Goal: Task Accomplishment & Management: Complete application form

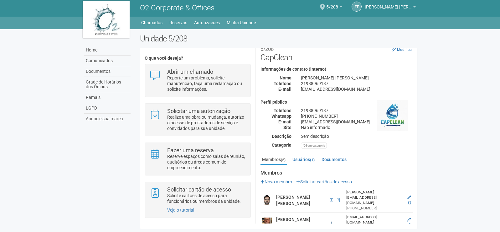
scroll to position [4, 0]
click at [305, 216] on strong "[PERSON_NAME] [PERSON_NAME]" at bounding box center [293, 221] width 34 height 11
click at [303, 158] on link "Usuários (1)" at bounding box center [303, 158] width 25 height 9
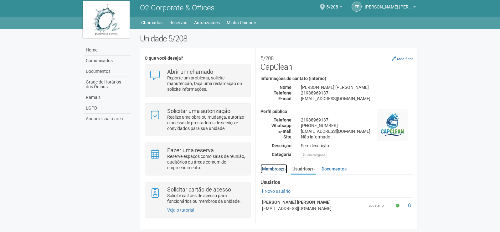
click at [274, 165] on link "Membros (2)" at bounding box center [274, 168] width 27 height 9
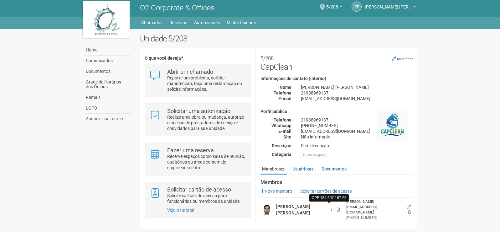
scroll to position [9, 0]
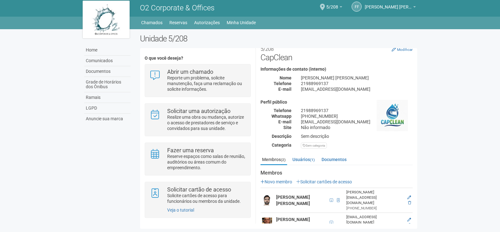
click at [347, 214] on div "[EMAIL_ADDRESS][DOMAIN_NAME]" at bounding box center [374, 219] width 56 height 11
click at [408, 217] on icon at bounding box center [410, 219] width 4 height 4
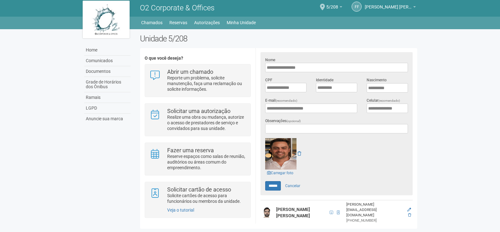
scroll to position [156, 0]
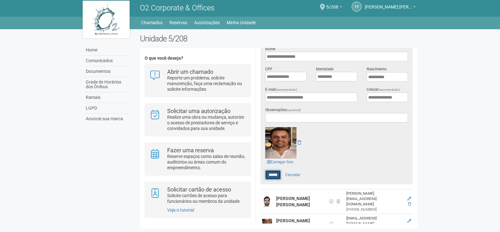
click at [270, 171] on input "******" at bounding box center [273, 174] width 16 height 9
type input "******"
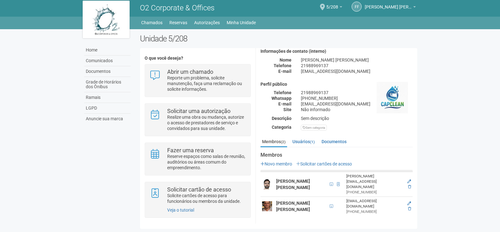
scroll to position [9, 0]
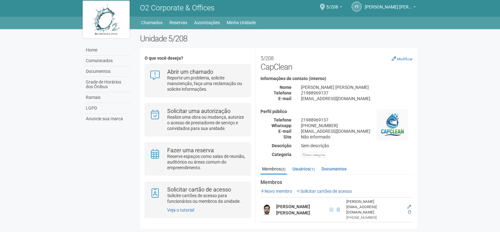
scroll to position [9, 0]
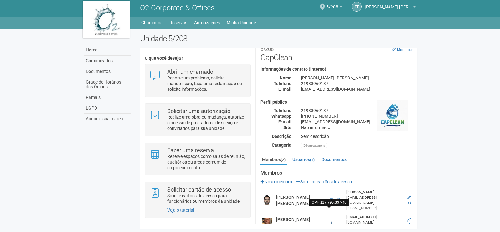
click at [330, 220] on span at bounding box center [331, 222] width 3 height 4
click at [321, 181] on link "Solicitar cartões de acesso" at bounding box center [324, 181] width 56 height 5
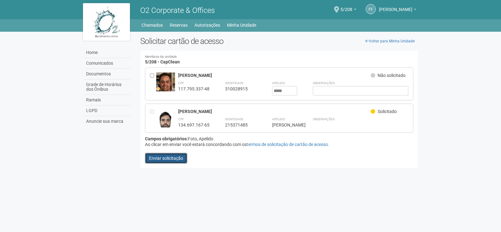
click at [167, 160] on button "Enviar solicitação" at bounding box center [166, 158] width 42 height 11
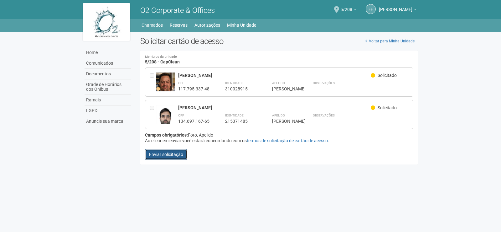
click at [159, 156] on button "Enviar solicitação" at bounding box center [166, 154] width 42 height 11
